Goal: Find contact information: Obtain details needed to contact an individual or organization

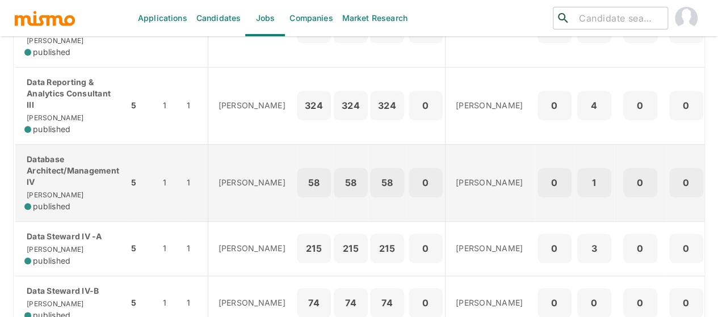
scroll to position [454, 0]
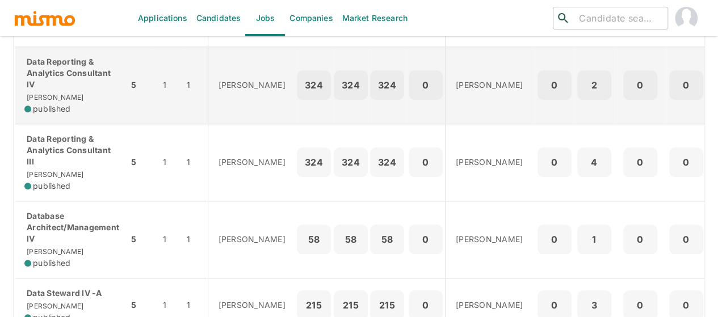
click at [92, 90] on p "Data Reporting & Analytics Consultant IV" at bounding box center [71, 73] width 95 height 34
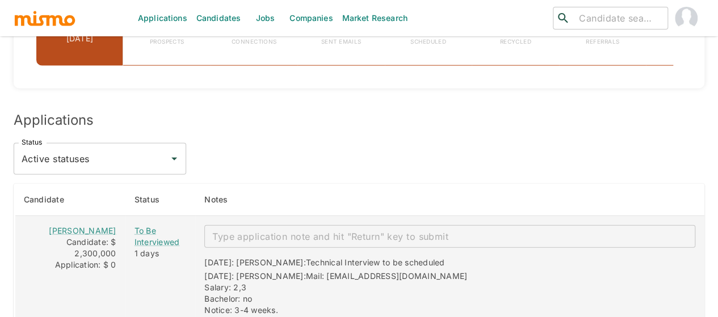
scroll to position [1476, 0]
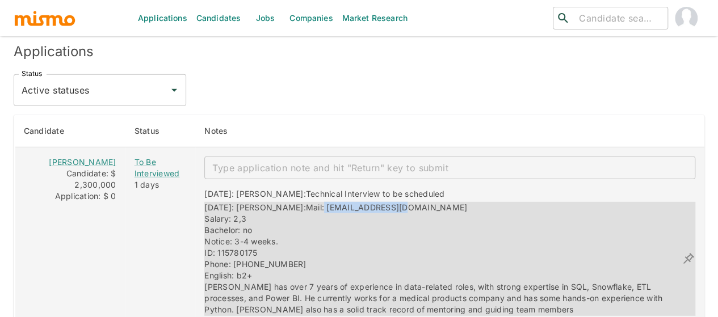
drag, startPoint x: 380, startPoint y: 180, endPoint x: 299, endPoint y: 180, distance: 81.2
click at [295, 202] on div "[DATE]: [PERSON_NAME]: Mail: [EMAIL_ADDRESS][DOMAIN_NAME] Salary: 2,3 Bachelor:…" at bounding box center [442, 259] width 477 height 114
copy span "[EMAIL_ADDRESS][DOMAIN_NAME]"
